Goal: Task Accomplishment & Management: Manage account settings

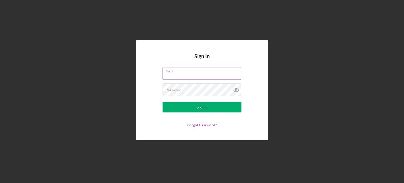
click at [205, 74] on input "Email" at bounding box center [201, 73] width 79 height 13
type input "[EMAIL_ADDRESS][DOMAIN_NAME]"
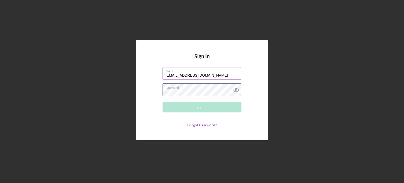
click at [191, 86] on div "Password Required" at bounding box center [201, 89] width 79 height 13
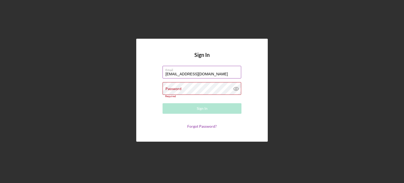
click at [191, 86] on div "Password Required" at bounding box center [201, 90] width 79 height 16
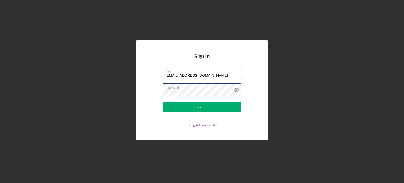
click at [162, 102] on button "Sign In" at bounding box center [201, 107] width 79 height 11
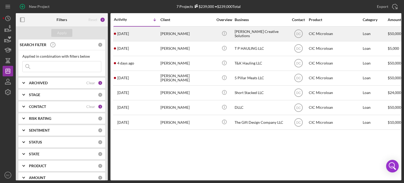
click at [180, 34] on div "[PERSON_NAME]" at bounding box center [186, 34] width 53 height 14
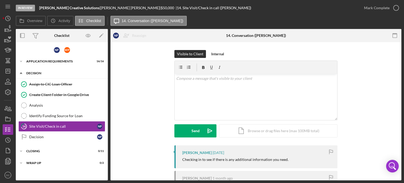
click at [60, 72] on div "Decision" at bounding box center [63, 72] width 75 height 3
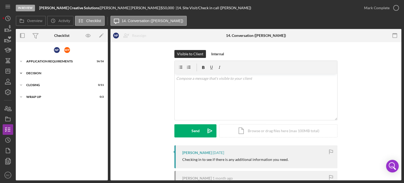
click at [60, 72] on div "Decision" at bounding box center [63, 72] width 75 height 3
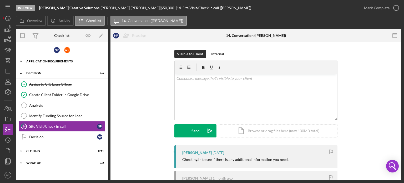
click at [69, 65] on div "Icon/Expander APPLICATION REQUIREMENTS 16 / 16" at bounding box center [62, 61] width 92 height 11
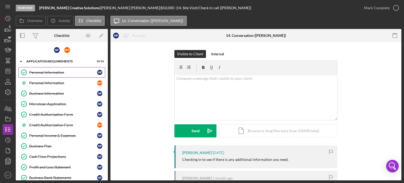
click at [71, 72] on div "Personal Information" at bounding box center [63, 72] width 68 height 4
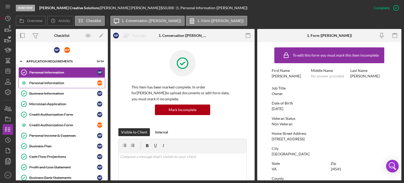
click at [72, 78] on link "Personal Information W P" at bounding box center [61, 83] width 87 height 11
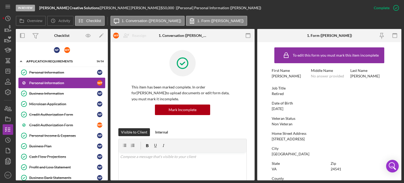
click at [74, 86] on link "Personal Information W P" at bounding box center [61, 83] width 87 height 11
click at [73, 90] on link "Business Information Business Information N P" at bounding box center [61, 93] width 87 height 11
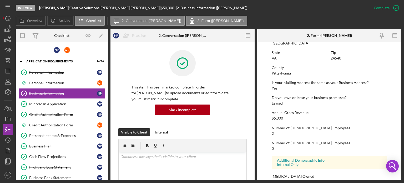
scroll to position [318, 0]
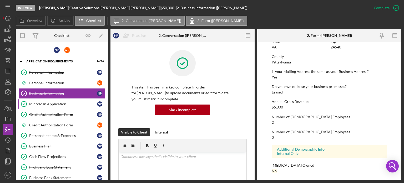
click at [54, 105] on link "Microloan Application Microloan Application N P" at bounding box center [61, 104] width 87 height 11
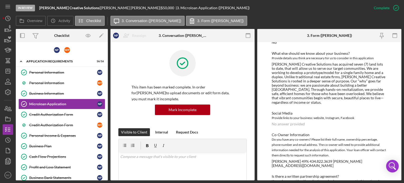
scroll to position [632, 0]
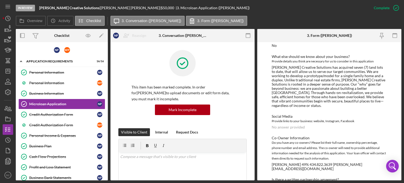
drag, startPoint x: 362, startPoint y: 99, endPoint x: 332, endPoint y: 99, distance: 29.2
drag, startPoint x: 360, startPoint y: 96, endPoint x: 313, endPoint y: 88, distance: 47.6
drag, startPoint x: 313, startPoint y: 88, endPoint x: 277, endPoint y: 58, distance: 46.7
click at [277, 59] on div "Provide details you think are necessary for us to consider in this application" at bounding box center [328, 61] width 115 height 5
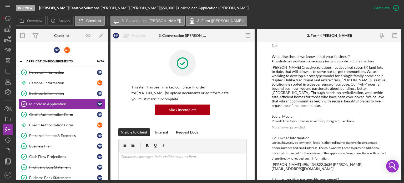
drag, startPoint x: 271, startPoint y: 61, endPoint x: 301, endPoint y: 70, distance: 31.0
drag, startPoint x: 301, startPoint y: 70, endPoint x: 276, endPoint y: 64, distance: 25.2
click at [276, 65] on div "[PERSON_NAME] Creative Solutions has acquired seven (7) land lots to date, that…" at bounding box center [328, 86] width 115 height 42
click at [275, 65] on div "[PERSON_NAME] Creative Solutions has acquired seven (7) land lots to date, that…" at bounding box center [328, 86] width 115 height 42
drag, startPoint x: 271, startPoint y: 63, endPoint x: 297, endPoint y: 72, distance: 27.7
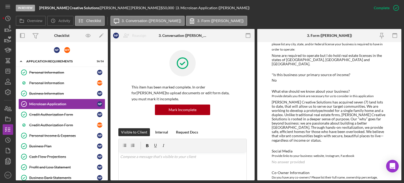
scroll to position [615, 0]
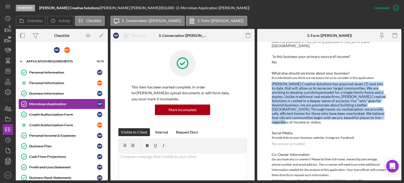
drag, startPoint x: 271, startPoint y: 79, endPoint x: 366, endPoint y: 114, distance: 100.9
click at [366, 114] on div "[PERSON_NAME] Creative Solutions has acquired seven (7) land lots to date, that…" at bounding box center [328, 103] width 115 height 42
copy div "[PERSON_NAME] Creative Solutions has acquired seven (7) land lots to date, that…"
click at [6, 19] on icon "Icon/History" at bounding box center [7, 18] width 13 height 13
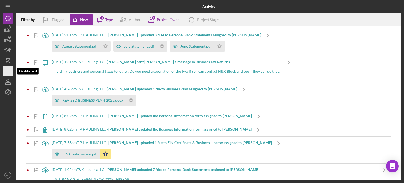
click at [9, 70] on icon "Icon/Dashboard" at bounding box center [7, 70] width 13 height 13
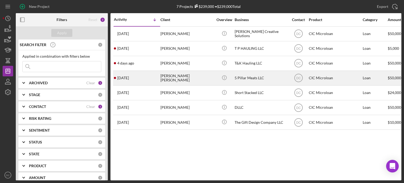
click at [167, 77] on div "[PERSON_NAME] [PERSON_NAME]" at bounding box center [186, 78] width 53 height 14
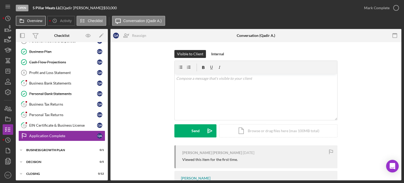
scroll to position [84, 0]
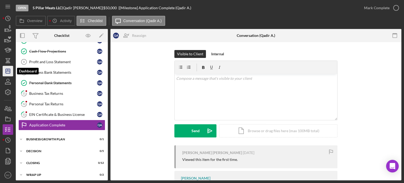
click at [13, 69] on icon "Icon/Dashboard" at bounding box center [7, 70] width 13 height 13
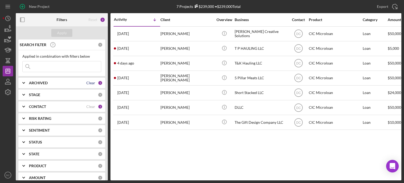
click at [88, 82] on div "Clear" at bounding box center [90, 83] width 9 height 4
click at [88, 82] on div "ARCHIVED" at bounding box center [63, 83] width 69 height 4
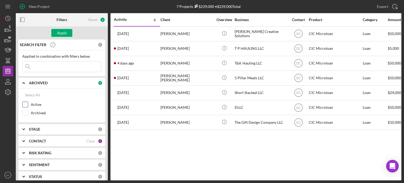
click at [31, 102] on label "Active" at bounding box center [66, 104] width 70 height 5
click at [28, 102] on input "Active" at bounding box center [25, 104] width 5 height 5
checkbox input "true"
drag, startPoint x: 54, startPoint y: 97, endPoint x: 61, endPoint y: 92, distance: 8.3
click at [61, 92] on div "Select All" at bounding box center [61, 95] width 79 height 11
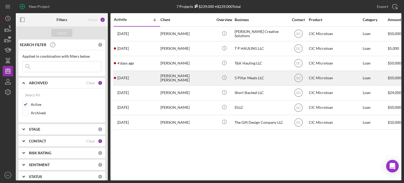
click at [137, 83] on div "[DATE] [PERSON_NAME] [PERSON_NAME]" at bounding box center [137, 78] width 46 height 14
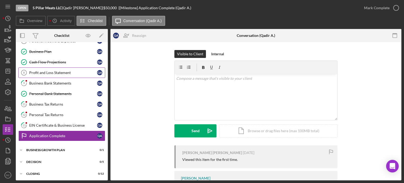
scroll to position [84, 0]
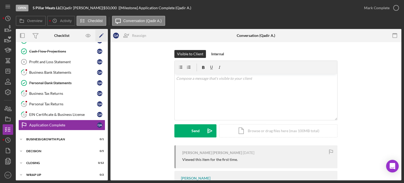
click at [103, 35] on icon "Icon/Edit" at bounding box center [101, 36] width 12 height 12
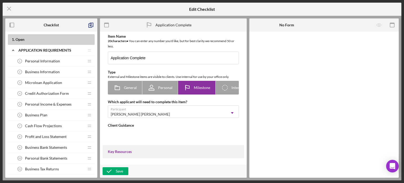
type textarea "<div>Your CIC loan officer will mark this item as complete after all materials …"
type textarea "<div>We have received all the materials needed to review your application! Your…"
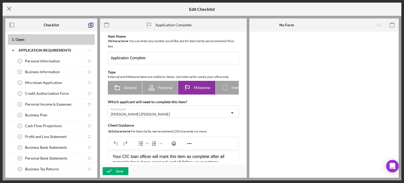
click at [6, 8] on icon "Icon/Menu Close" at bounding box center [9, 8] width 13 height 13
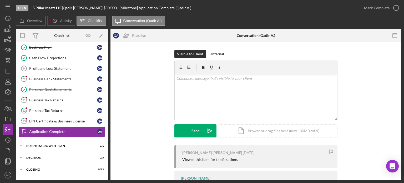
scroll to position [85, 0]
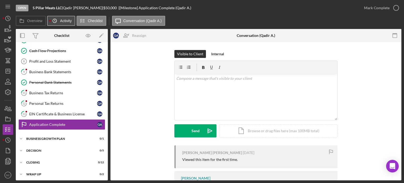
click at [68, 23] on button "Icon/History Activity" at bounding box center [61, 21] width 28 height 10
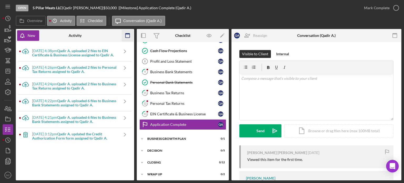
click at [128, 38] on icon "button" at bounding box center [128, 36] width 12 height 12
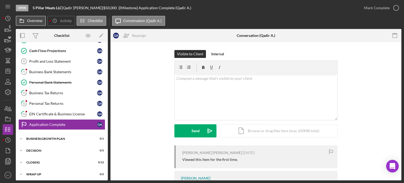
click at [41, 22] on label "Overview" at bounding box center [34, 21] width 15 height 4
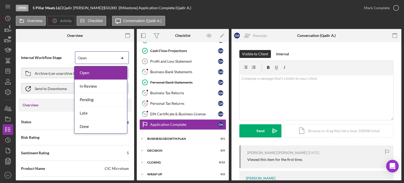
click at [104, 57] on div "Open" at bounding box center [95, 58] width 41 height 12
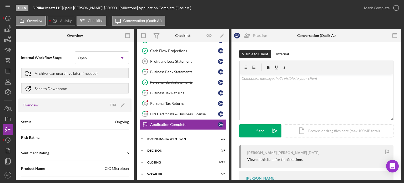
click at [65, 57] on span "Internal Workflow Stage" at bounding box center [48, 57] width 54 height 5
click at [73, 75] on div "Archive (can unarchive later if needed)" at bounding box center [66, 72] width 63 height 9
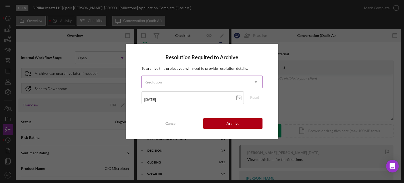
click at [245, 84] on div "Resolution" at bounding box center [196, 82] width 108 height 12
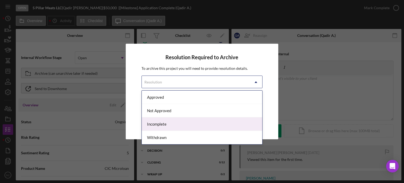
drag, startPoint x: 181, startPoint y: 116, endPoint x: 181, endPoint y: 124, distance: 7.6
click at [181, 124] on div "Approved Not Approved Incomplete Withdrawn" at bounding box center [202, 117] width 121 height 54
click at [181, 124] on div "Incomplete" at bounding box center [202, 123] width 121 height 13
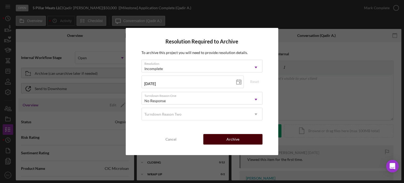
click at [219, 138] on button "Archive" at bounding box center [232, 139] width 59 height 11
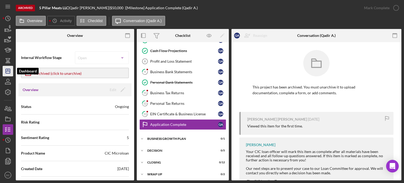
click at [6, 70] on icon "Icon/Dashboard" at bounding box center [7, 70] width 13 height 13
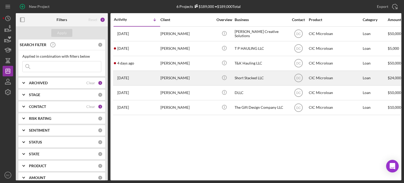
click at [192, 82] on div "[PERSON_NAME]" at bounding box center [186, 78] width 53 height 14
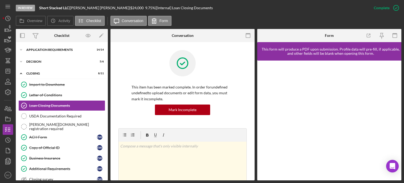
scroll to position [30, 0]
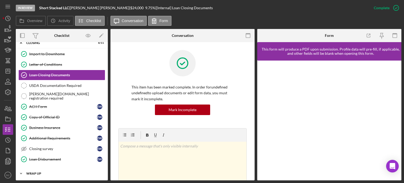
click at [55, 173] on div "WRAP UP" at bounding box center [63, 173] width 75 height 3
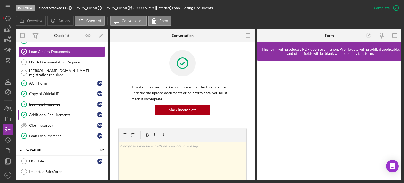
scroll to position [44, 0]
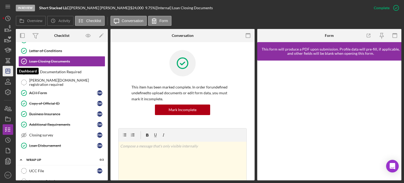
click at [8, 73] on polygon "button" at bounding box center [8, 71] width 4 height 4
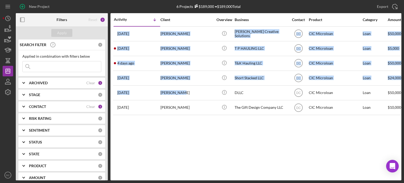
drag, startPoint x: 180, startPoint y: 97, endPoint x: 183, endPoint y: 116, distance: 19.4
click at [183, 116] on div "Activity Icon/Table Sort Arrow Client Overview Business Contact Product Categor…" at bounding box center [255, 96] width 291 height 167
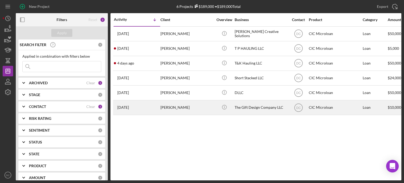
click at [182, 112] on div "[PERSON_NAME]" at bounding box center [186, 107] width 53 height 14
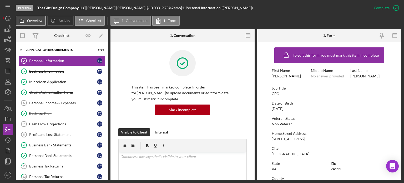
click at [30, 22] on label "Overview" at bounding box center [34, 21] width 15 height 4
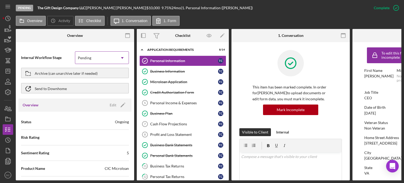
click at [109, 56] on div "Pending" at bounding box center [95, 58] width 41 height 12
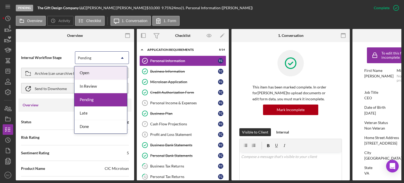
click at [109, 58] on div "Pending" at bounding box center [95, 58] width 41 height 12
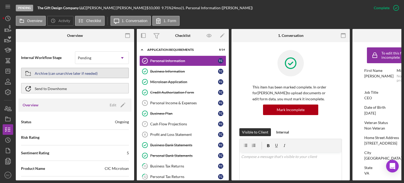
click at [92, 76] on div "Archive (can unarchive later if needed)" at bounding box center [66, 72] width 63 height 9
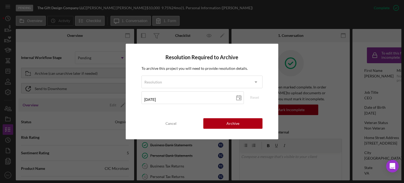
click at [206, 72] on div "To archive this project you will need to provide resolution details. Resolution…" at bounding box center [201, 86] width 121 height 42
click at [205, 74] on div "To archive this project you will need to provide resolution details. Resolution…" at bounding box center [201, 86] width 121 height 42
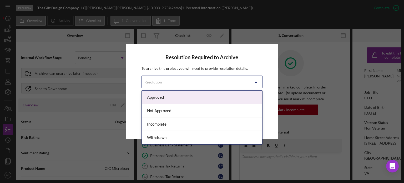
click at [202, 84] on div "Resolution" at bounding box center [196, 82] width 108 height 12
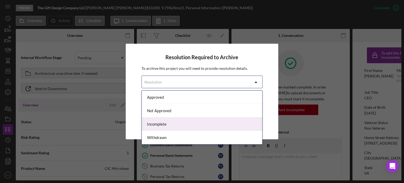
click at [163, 123] on div "Incomplete" at bounding box center [202, 123] width 121 height 13
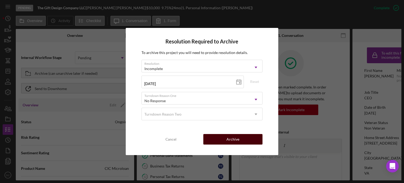
click at [233, 135] on div "Archive" at bounding box center [232, 139] width 13 height 11
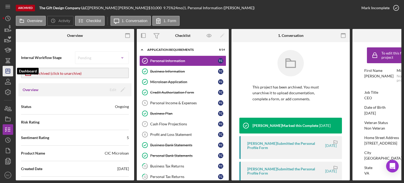
click at [5, 73] on icon "Icon/Dashboard" at bounding box center [7, 70] width 13 height 13
